Goal: Task Accomplishment & Management: Manage account settings

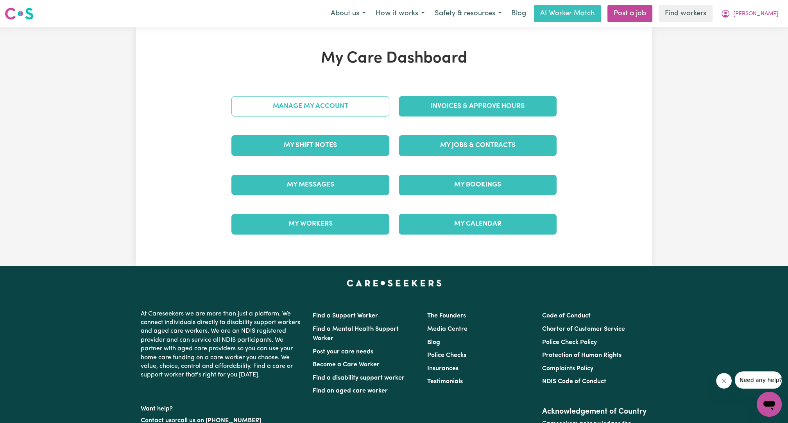
click at [292, 113] on link "Manage My Account" at bounding box center [310, 106] width 158 height 20
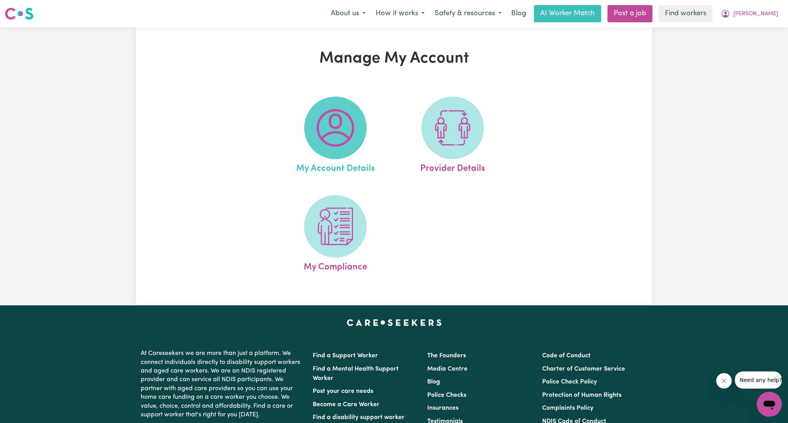
click at [345, 144] on img at bounding box center [335, 128] width 38 height 38
select select "Northern European"
select select "representative"
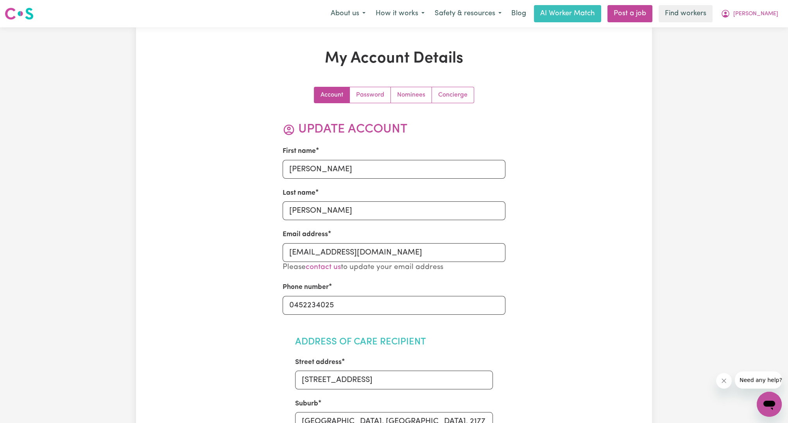
click at [766, 13] on span "[PERSON_NAME]" at bounding box center [755, 14] width 45 height 9
click at [742, 59] on link "Logout" at bounding box center [752, 59] width 62 height 15
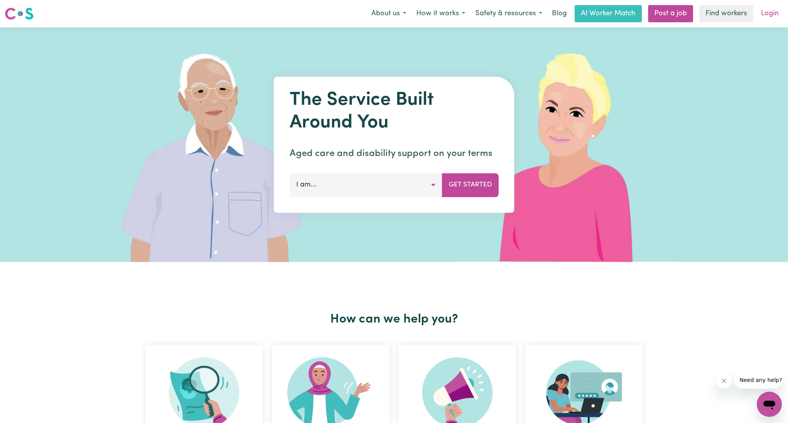
click at [770, 14] on link "Login" at bounding box center [769, 13] width 27 height 17
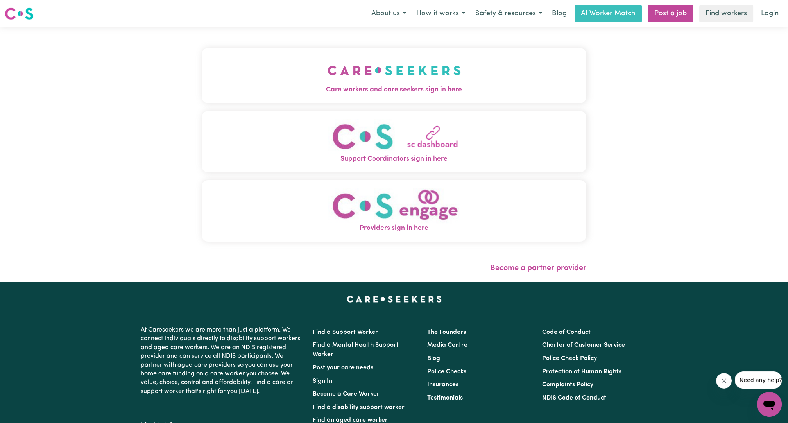
click at [441, 78] on button "Care workers and care seekers sign in here" at bounding box center [394, 75] width 384 height 55
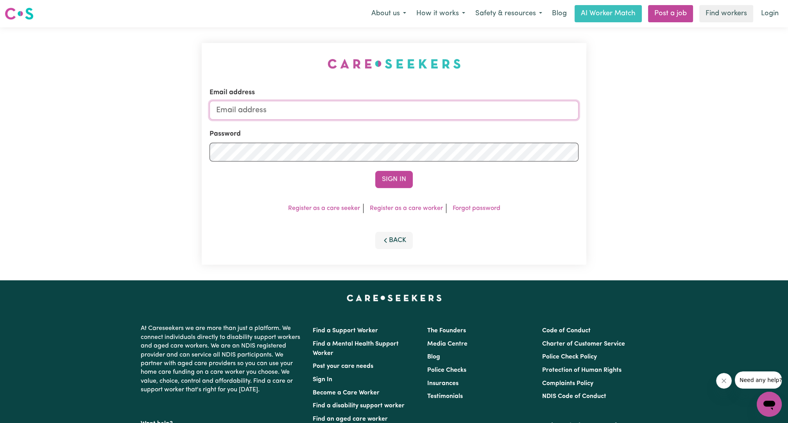
click at [414, 118] on input "Email address" at bounding box center [393, 110] width 369 height 19
click at [253, 109] on input "[EMAIL_ADDRESS][PERSON_NAME][DOMAIN_NAME]" at bounding box center [393, 110] width 369 height 19
drag, startPoint x: 257, startPoint y: 110, endPoint x: 539, endPoint y: 124, distance: 282.8
click at [539, 124] on form "Email address [EMAIL_ADDRESS][PERSON_NAME][DOMAIN_NAME] Password Sign In" at bounding box center [393, 138] width 369 height 100
type input "[EMAIL_ADDRESS][DOMAIN_NAME]"
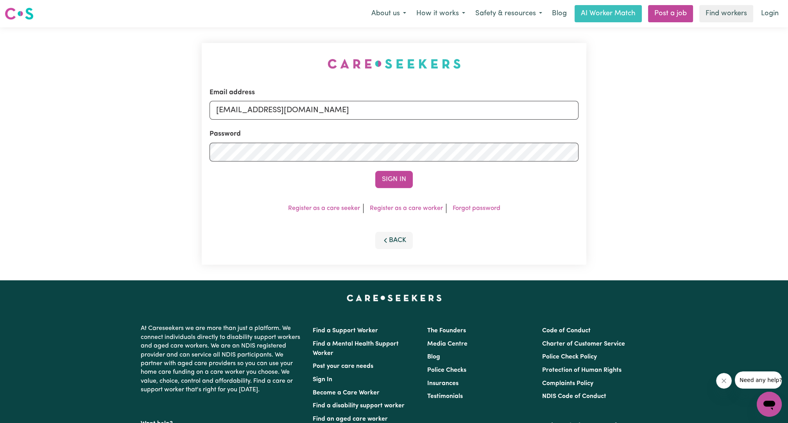
click at [375, 171] on button "Sign In" at bounding box center [394, 179] width 38 height 17
